Goal: Information Seeking & Learning: Check status

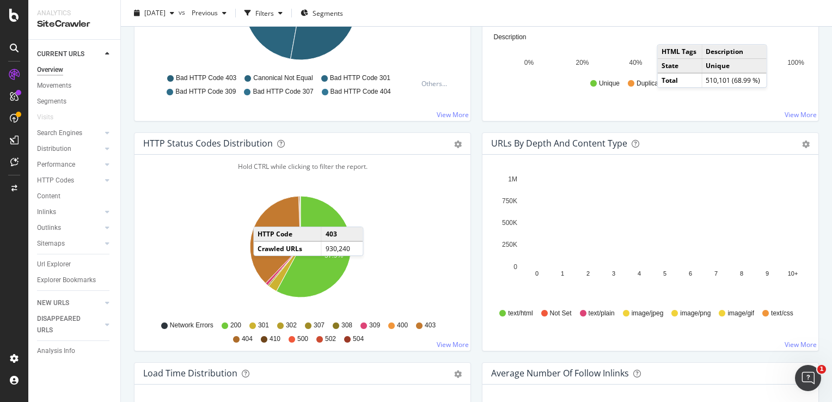
scroll to position [490, 0]
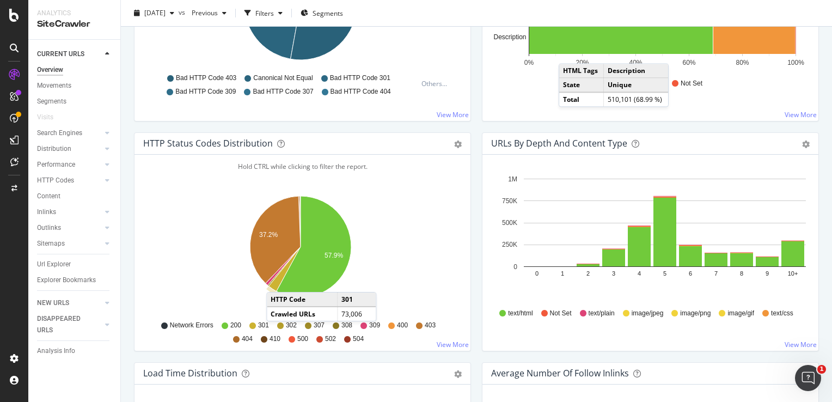
click at [277, 280] on icon "A chart." at bounding box center [285, 269] width 32 height 45
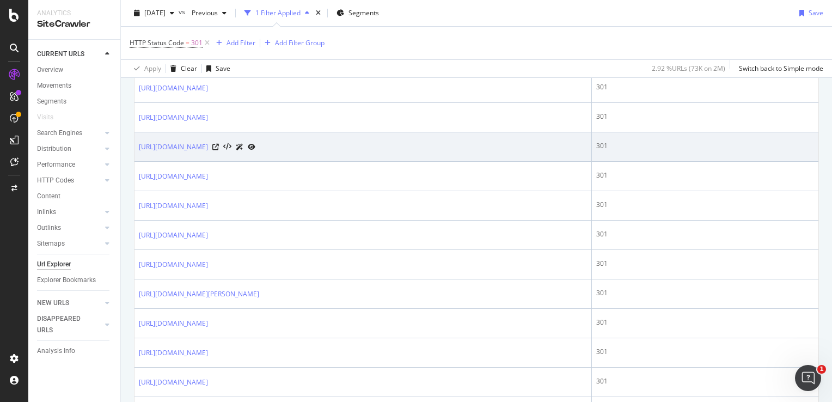
scroll to position [218, 0]
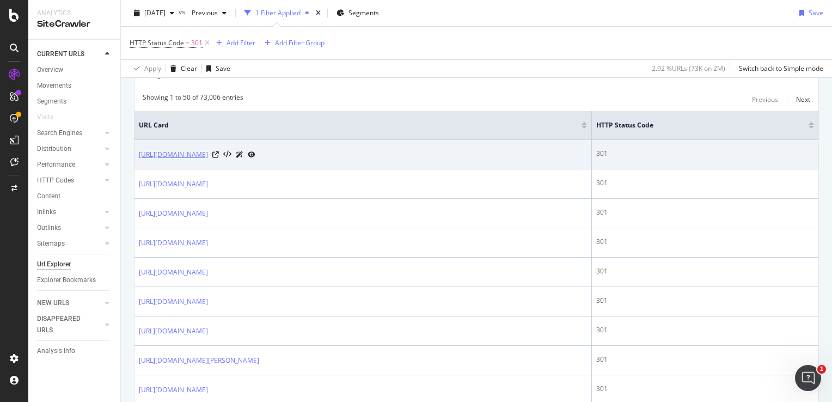
click at [208, 150] on link "https://www.bestbuy.com/site/exercise-equipment/sports-gear-equipment/pcmcat363…" at bounding box center [173, 154] width 69 height 11
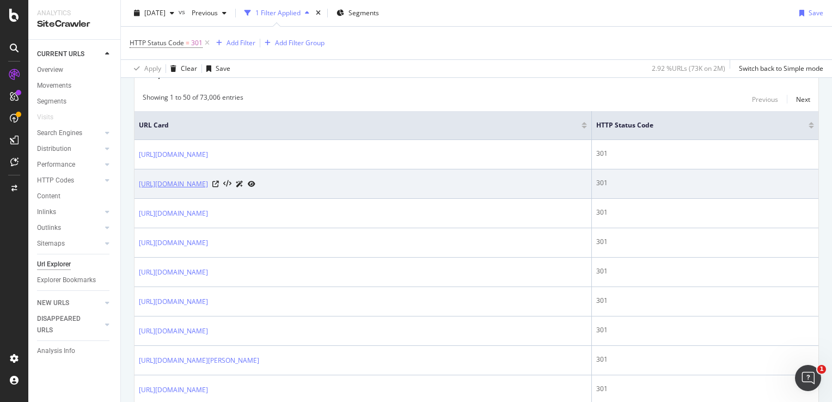
click at [208, 184] on link "https://www.bestbuy.com/site/audio/headphones/abcat0204000.c?id=abcat0204000" at bounding box center [173, 184] width 69 height 11
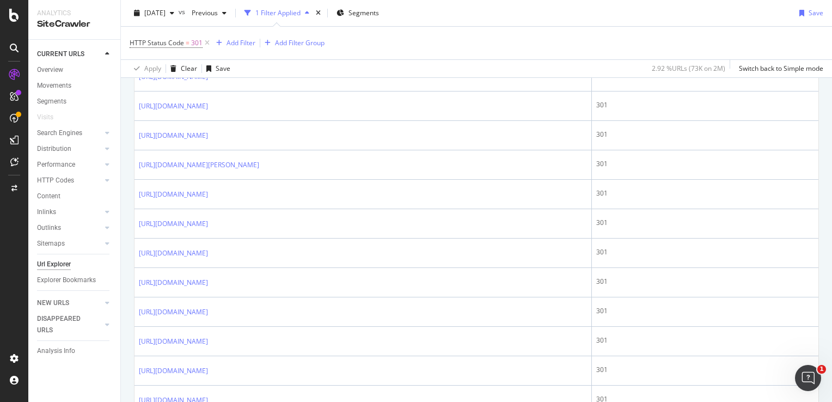
scroll to position [381, 0]
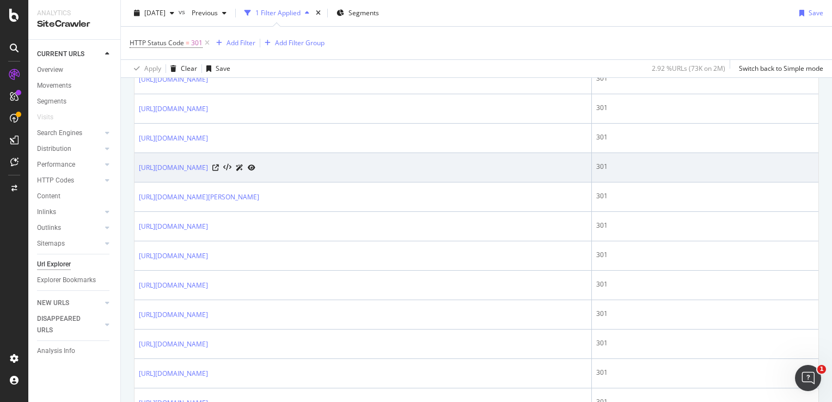
drag, startPoint x: 602, startPoint y: 201, endPoint x: 601, endPoint y: 169, distance: 31.6
click at [587, 169] on div "https://www.bestbuy.com/site/free-store-pickup/store-pickup-faq/pcmcat204400050…" at bounding box center [363, 167] width 448 height 11
drag, startPoint x: 497, startPoint y: 165, endPoint x: 465, endPoint y: 165, distance: 32.1
click at [208, 165] on link "https://www.bestbuy.com/site/free-store-pickup/store-pickup-faq/pcmcat204400050…" at bounding box center [173, 167] width 69 height 11
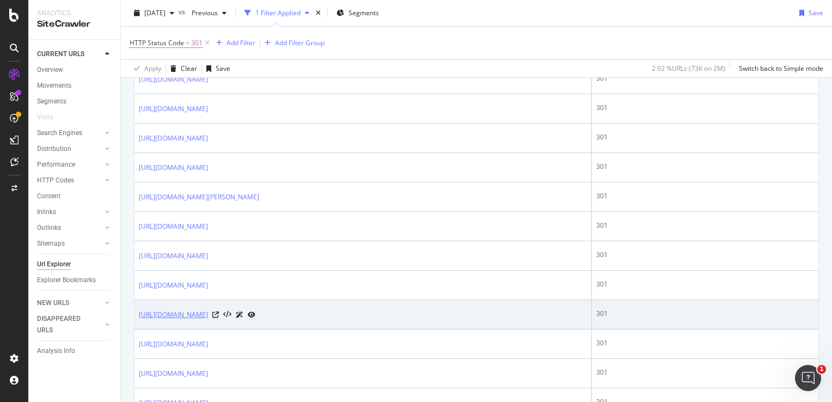
click at [208, 320] on link "https://www.bestbuy.com/site/mobility-aids/wheelchairs/pcmcat1619466386000.c?id…" at bounding box center [173, 314] width 69 height 11
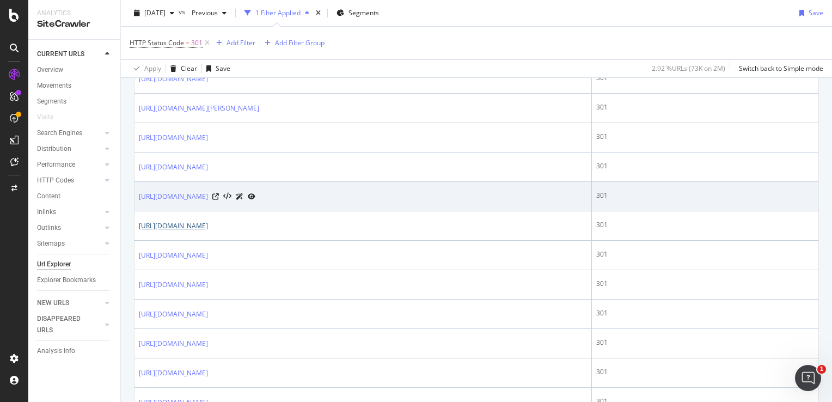
scroll to position [490, 0]
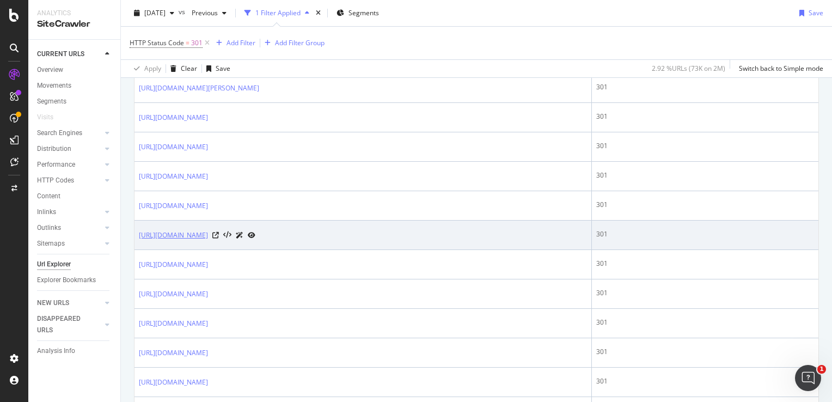
click at [208, 241] on link "[URL][DOMAIN_NAME]" at bounding box center [173, 235] width 69 height 11
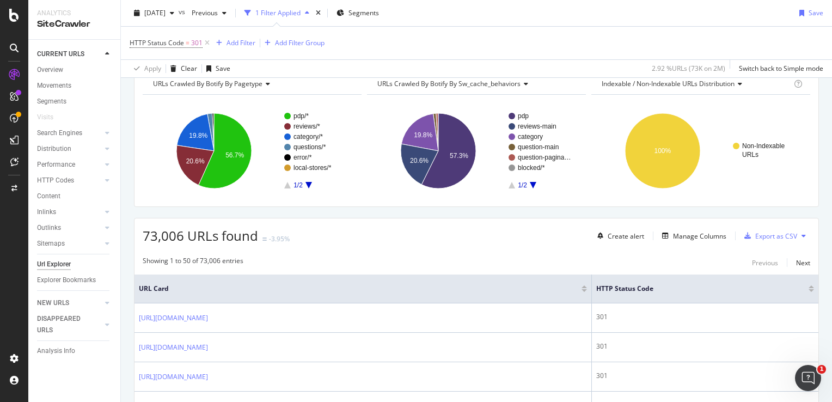
scroll to position [0, 0]
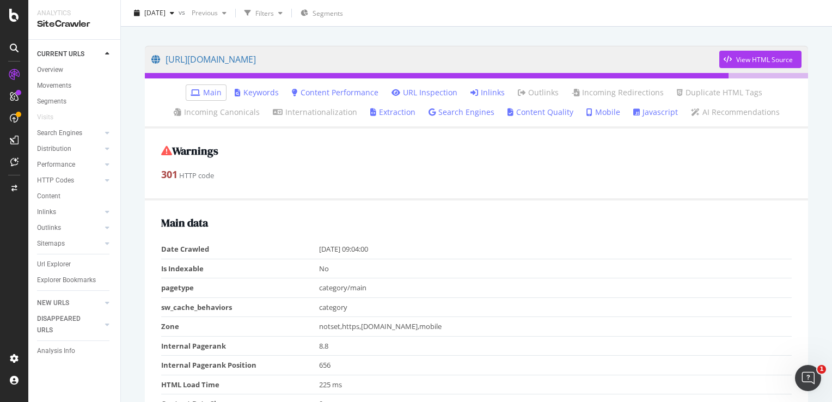
scroll to position [54, 0]
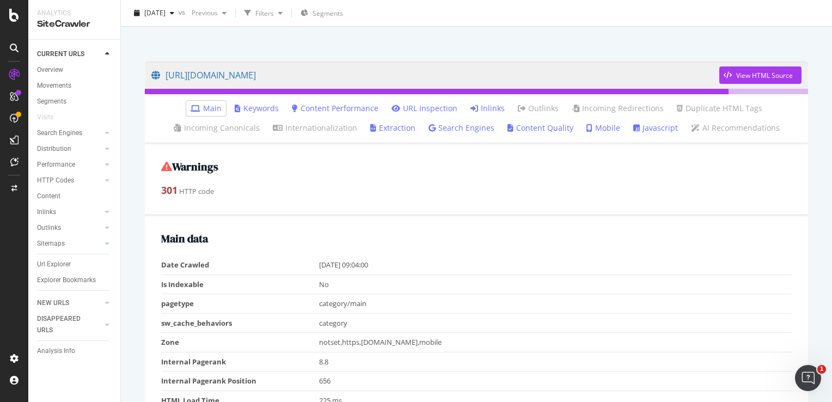
click at [472, 109] on icon at bounding box center [474, 109] width 8 height 8
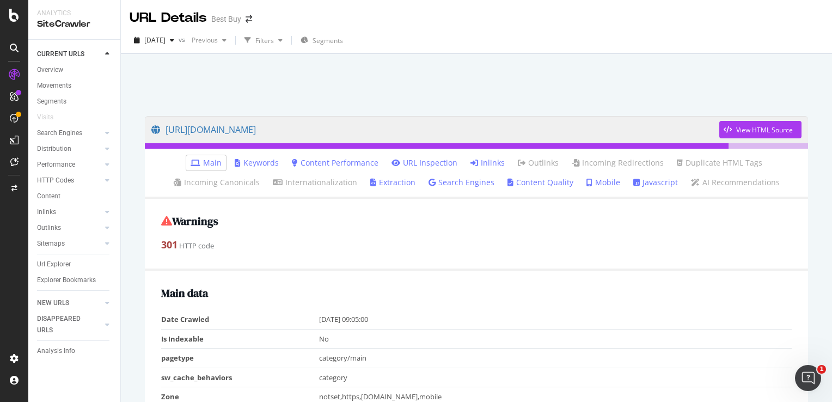
click at [492, 163] on link "Inlinks" at bounding box center [487, 162] width 34 height 11
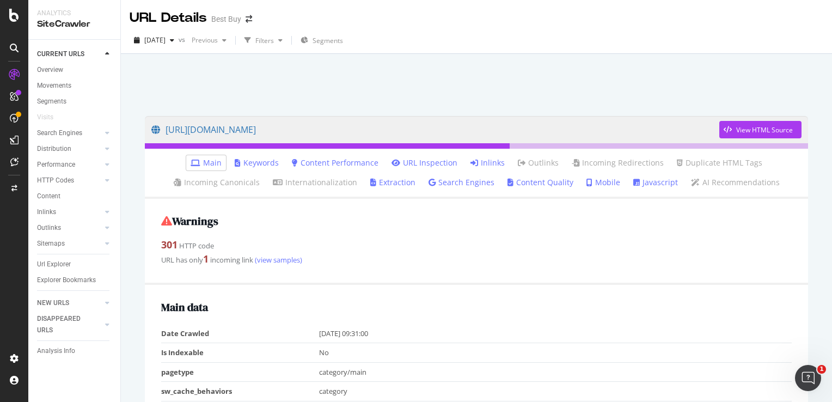
click at [470, 161] on icon at bounding box center [474, 163] width 8 height 8
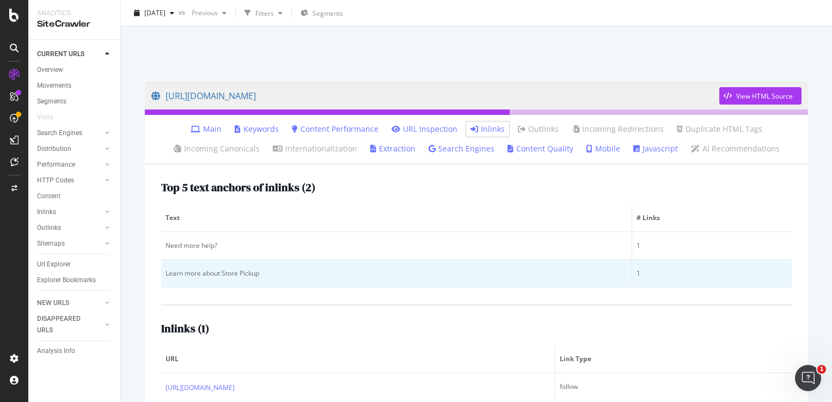
scroll to position [71, 0]
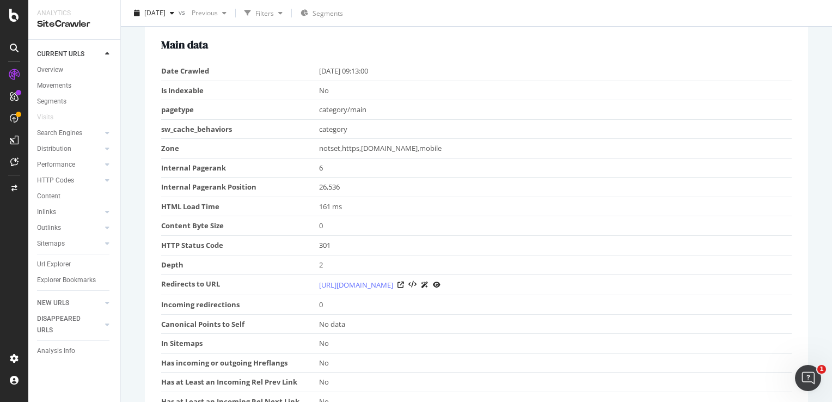
scroll to position [109, 0]
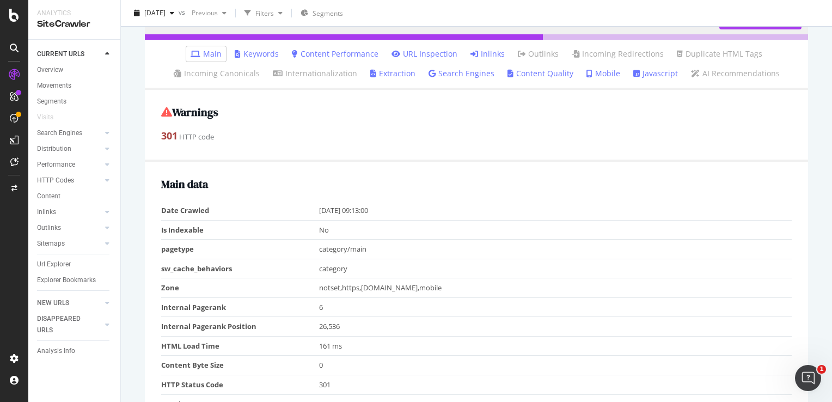
click at [480, 54] on link "Inlinks" at bounding box center [487, 53] width 34 height 11
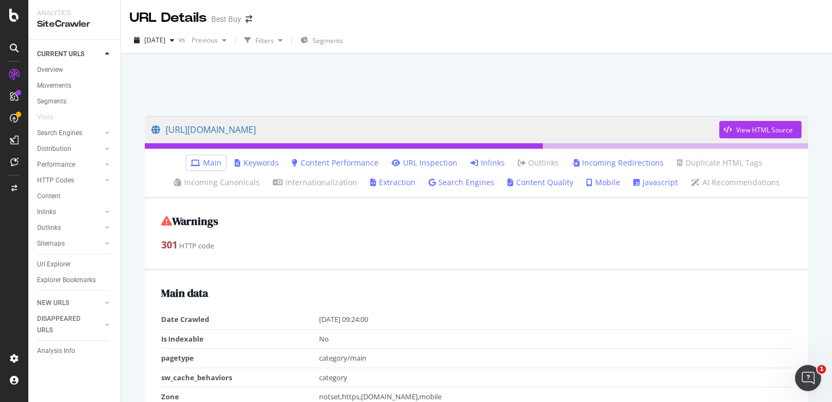
click at [486, 164] on link "Inlinks" at bounding box center [487, 162] width 34 height 11
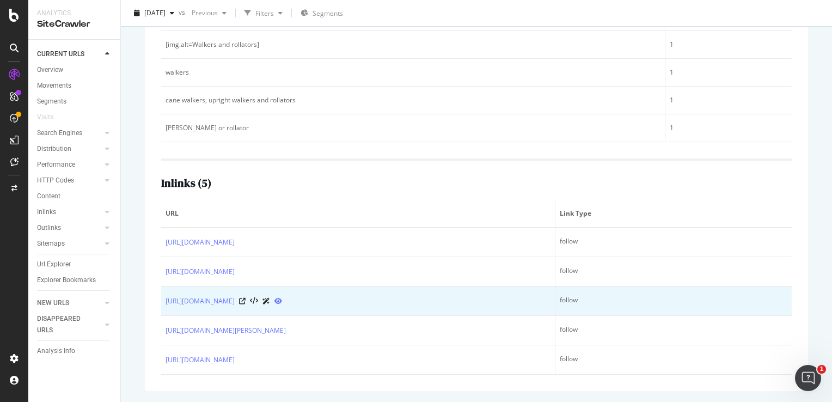
scroll to position [281, 0]
